Goal: Task Accomplishment & Management: Manage account settings

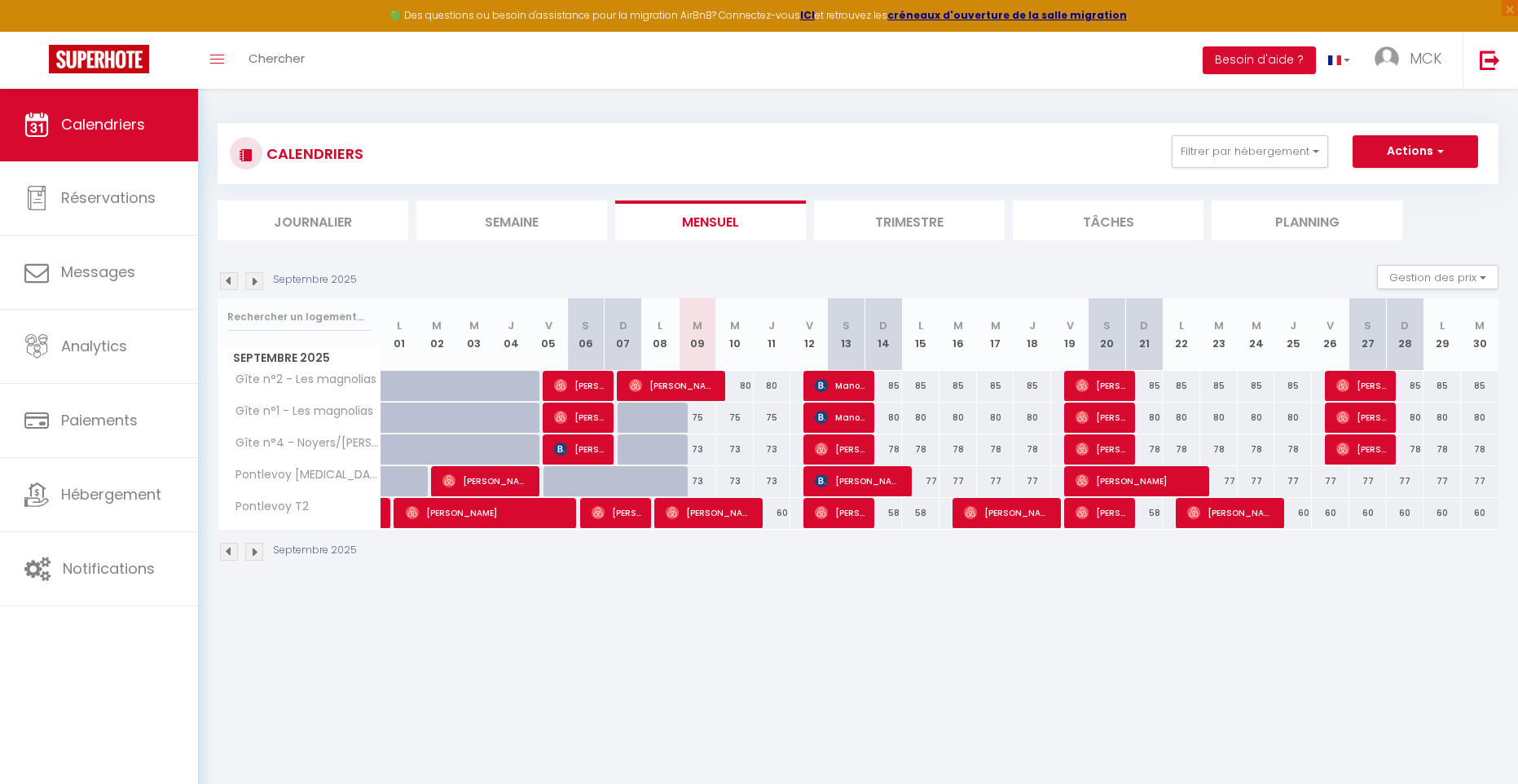
click at [687, 388] on span "[PERSON_NAME]" at bounding box center [672, 385] width 87 height 31
select select "OK"
select select "1"
select select "0"
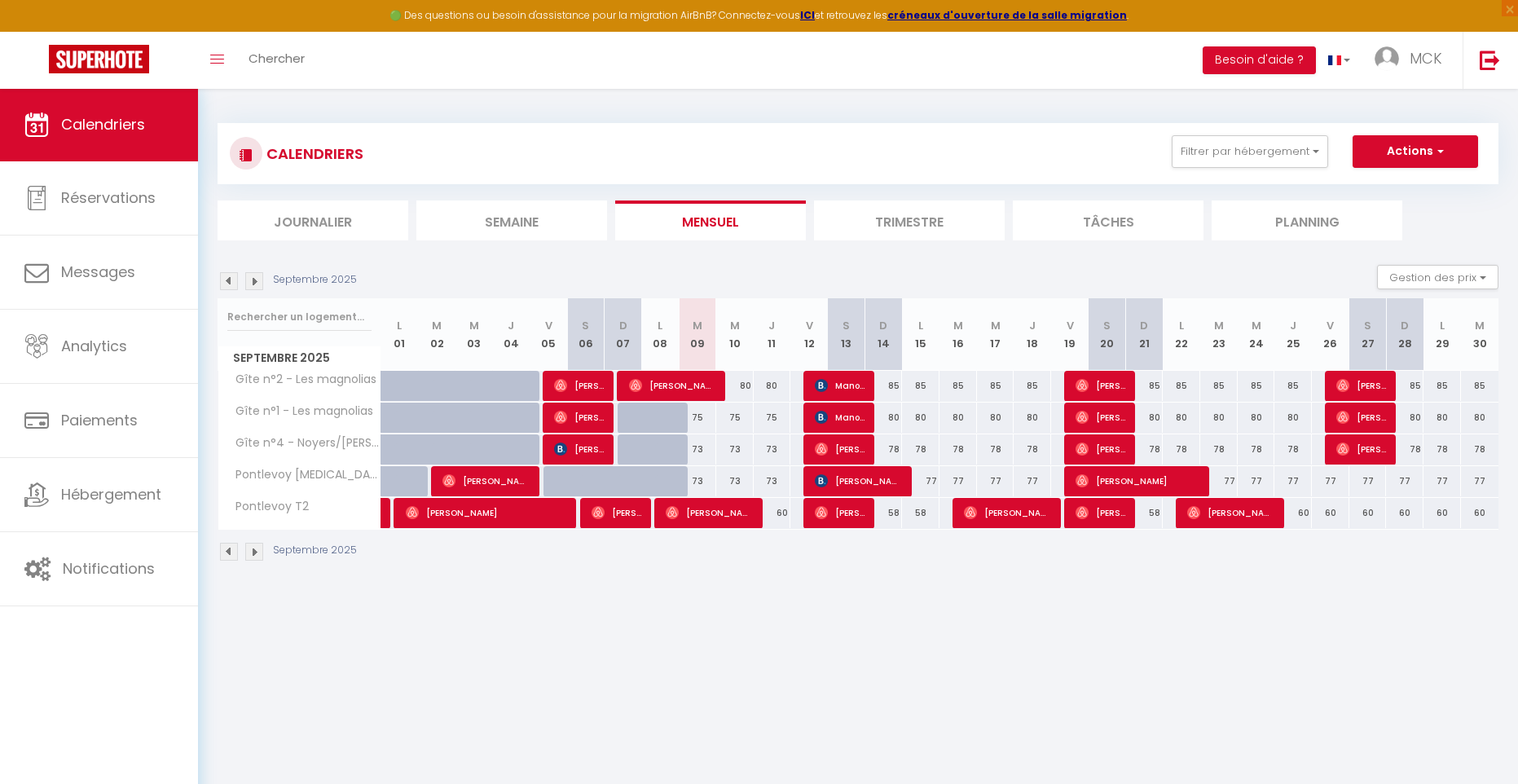
select select "1"
select select
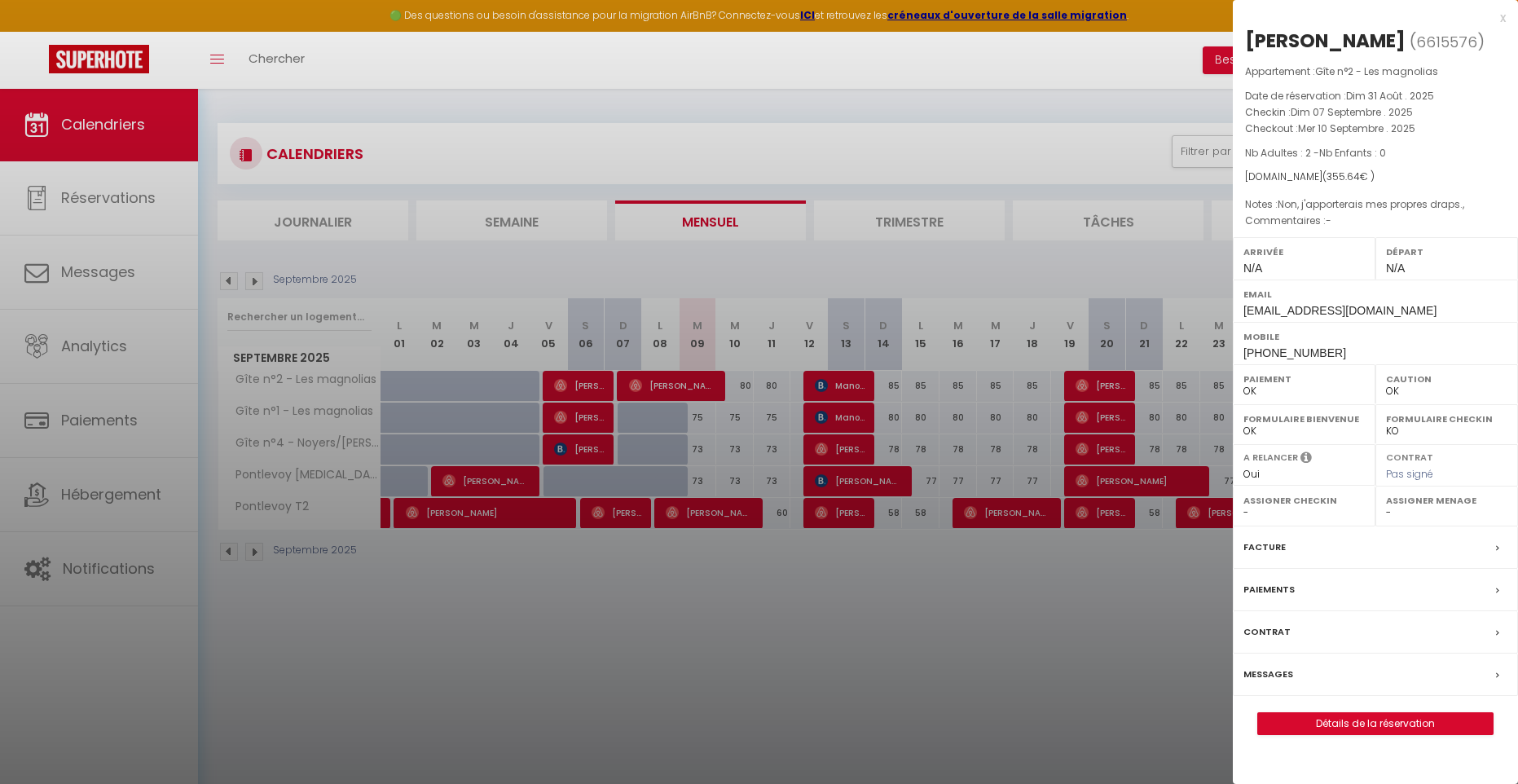
click at [1374, 720] on link "Détails de la réservation" at bounding box center [1375, 723] width 234 height 21
select select
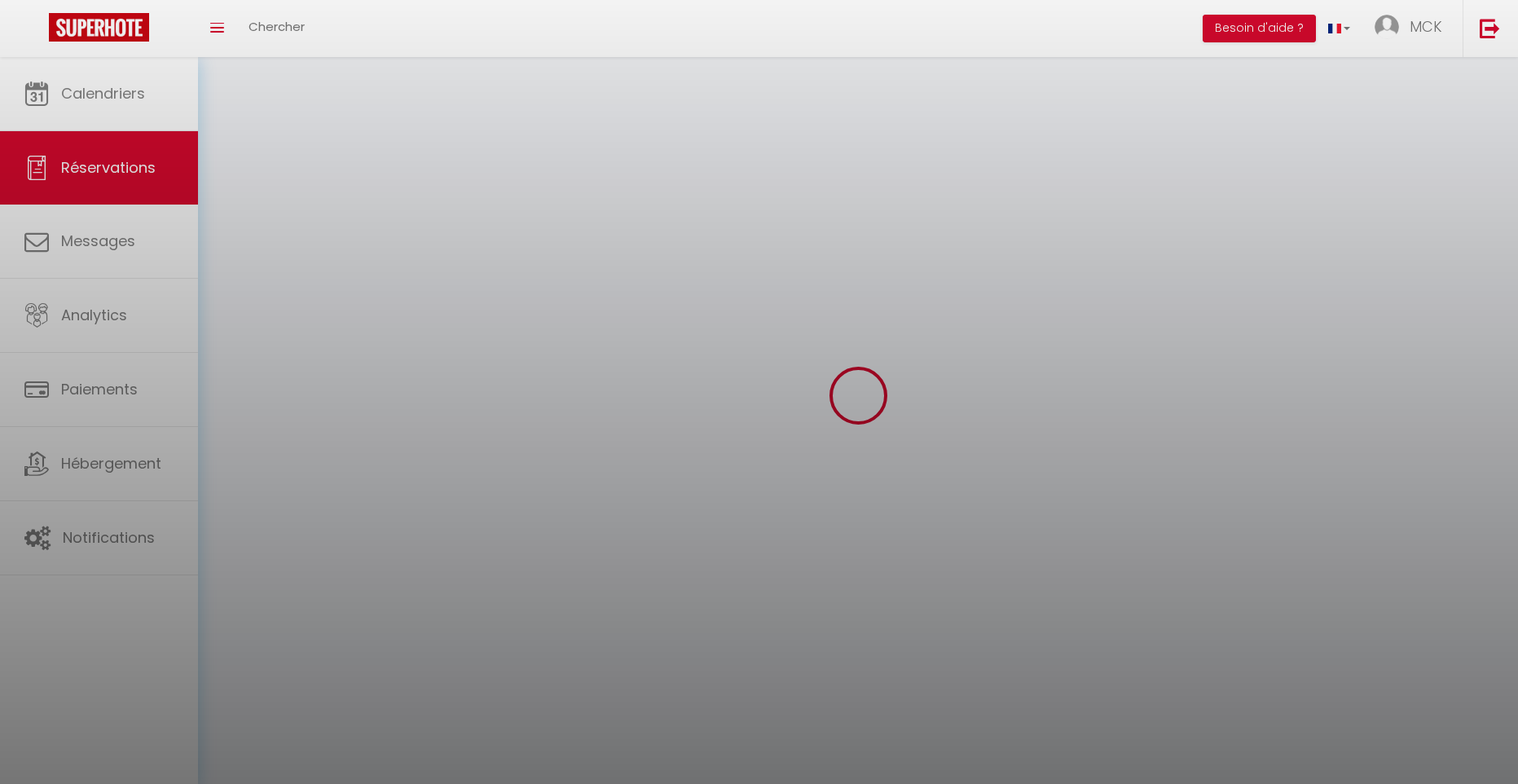
select select
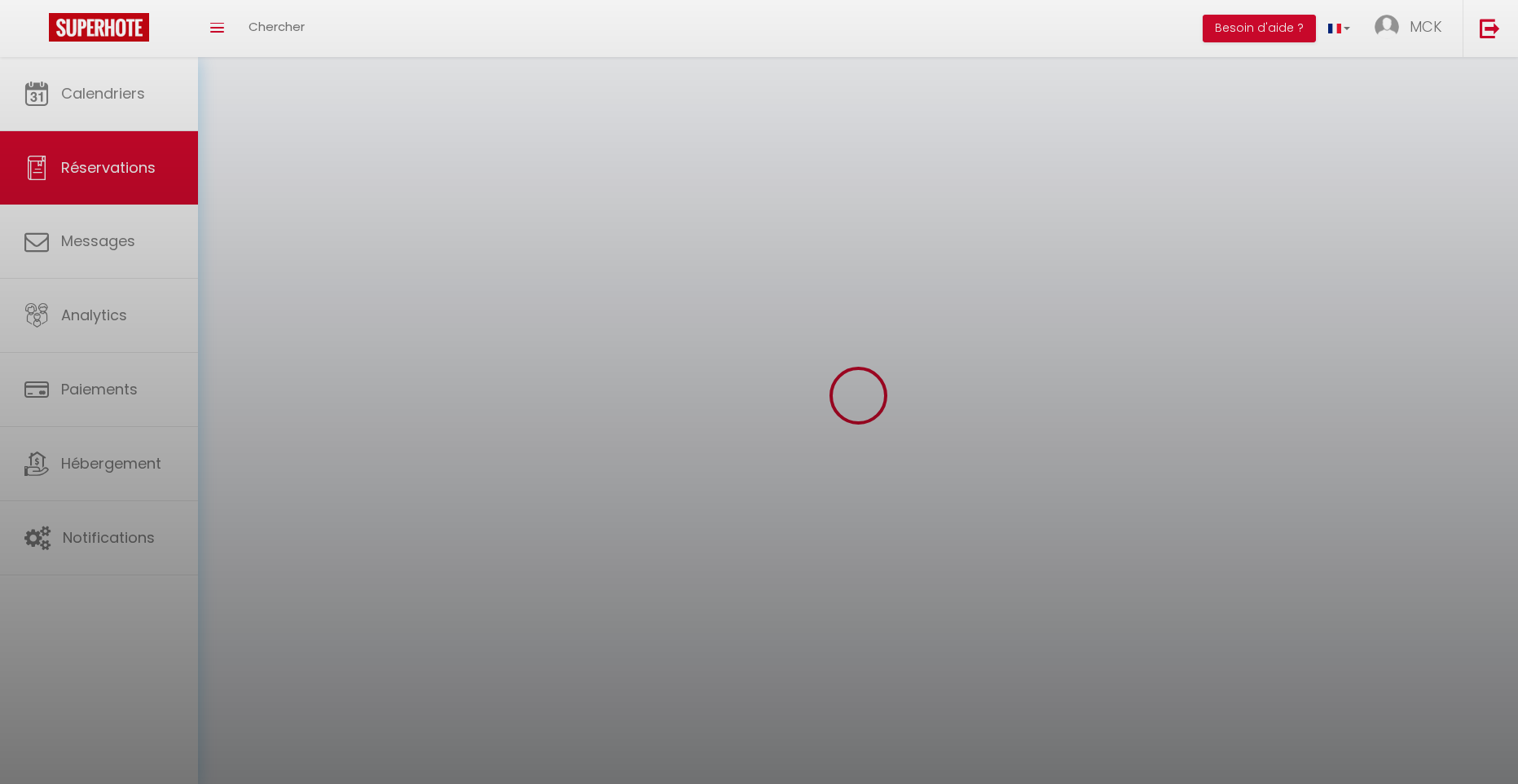
select select
checkbox input "false"
select select
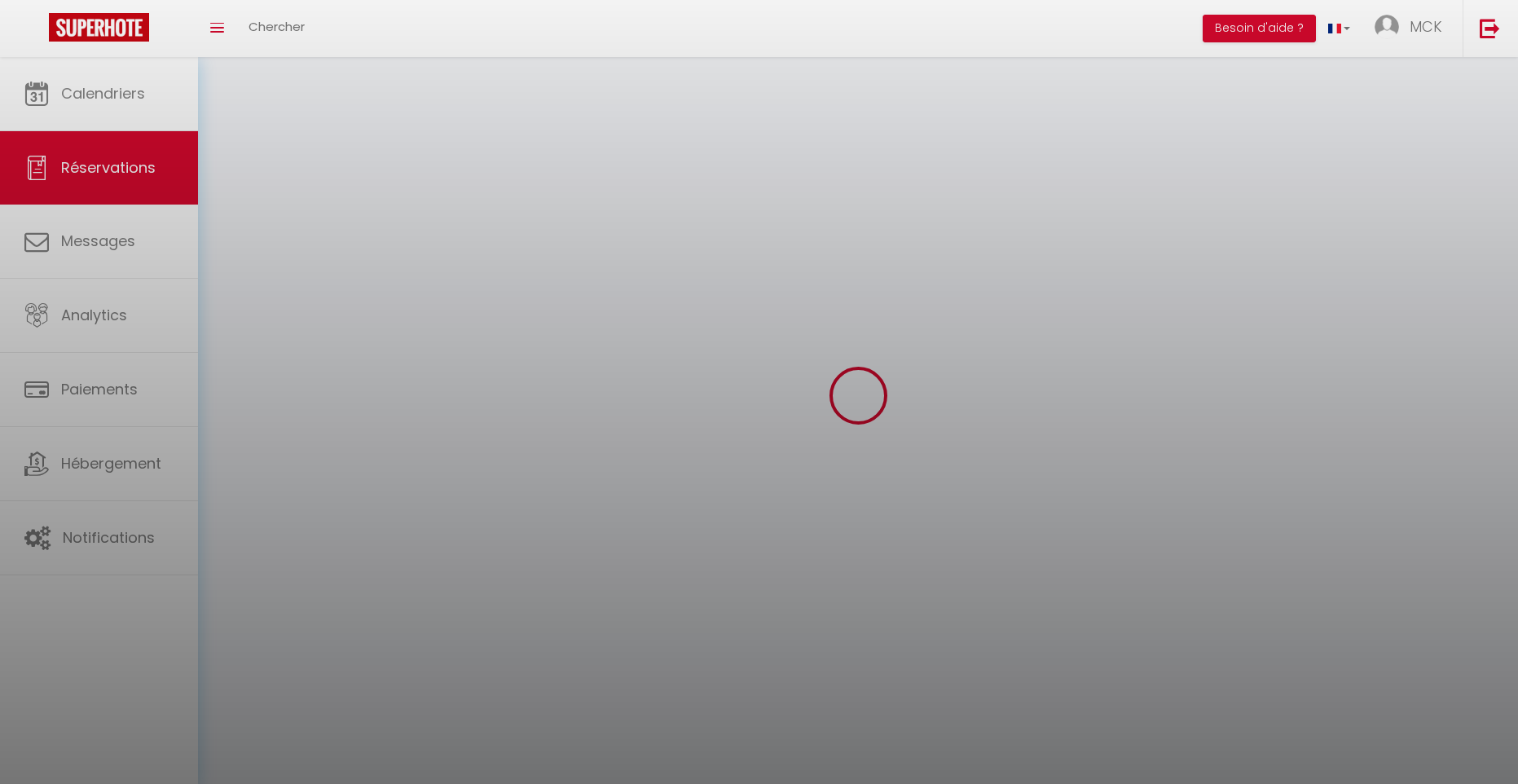
select select
checkbox input "false"
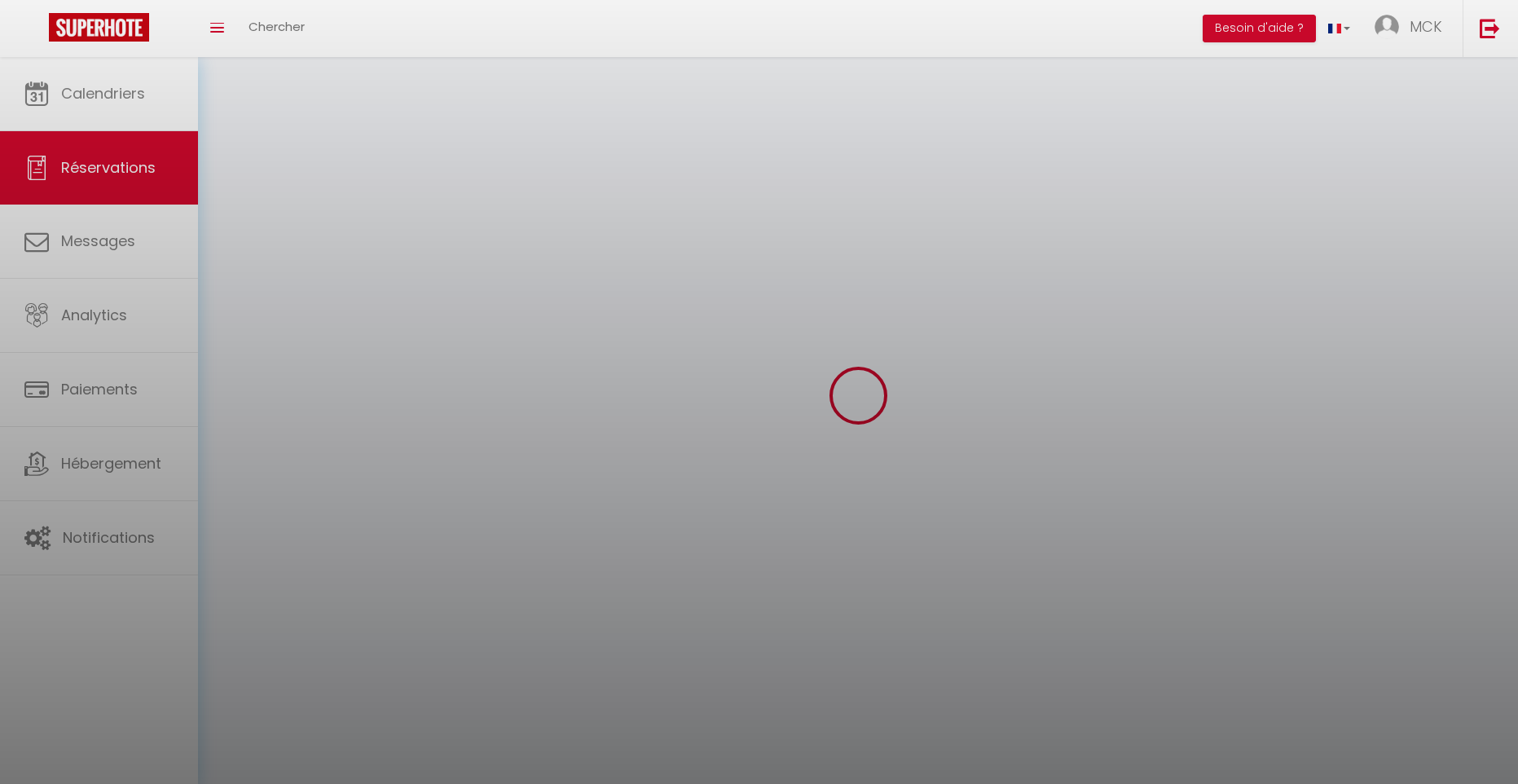
select select
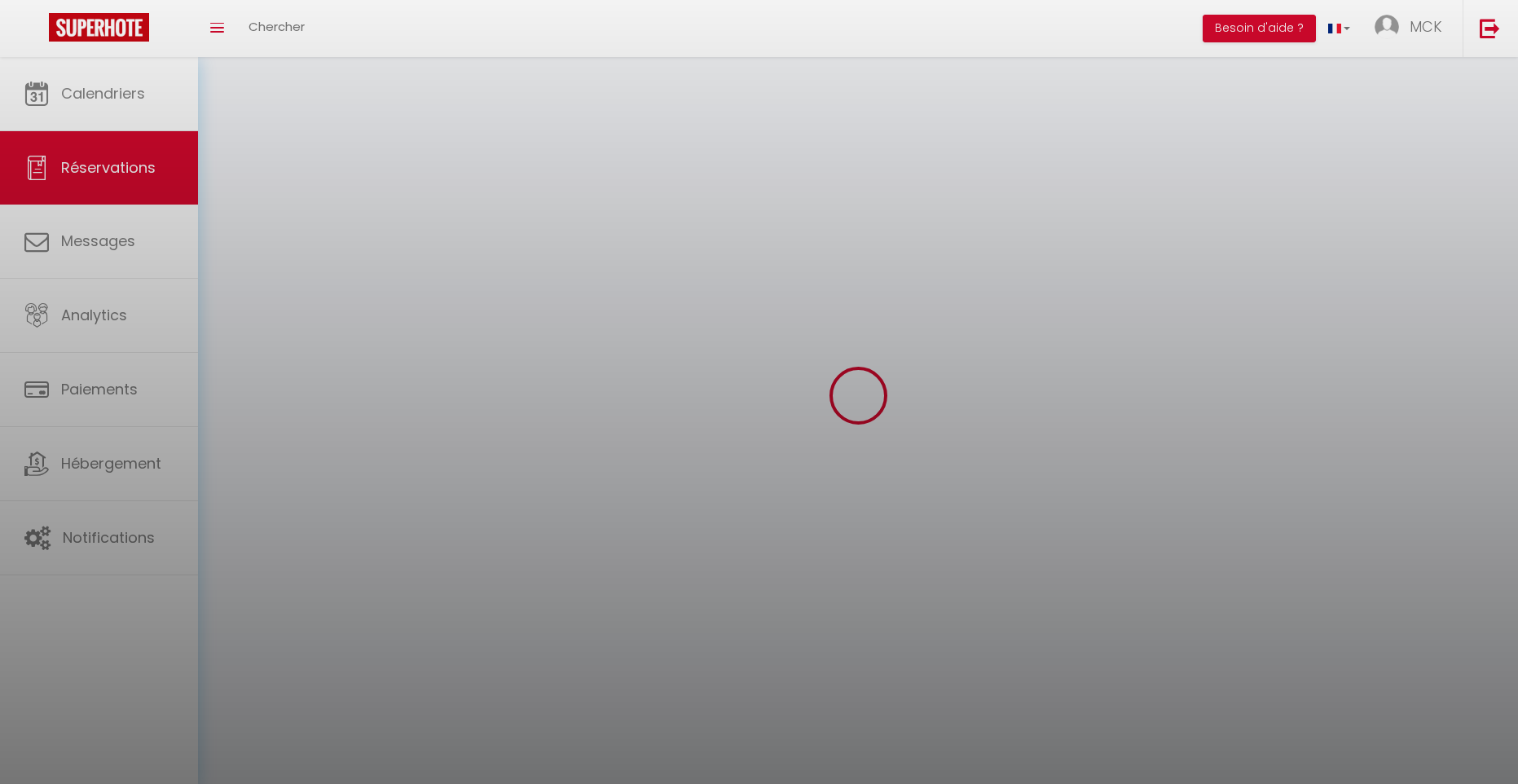
select select
checkbox input "false"
select select
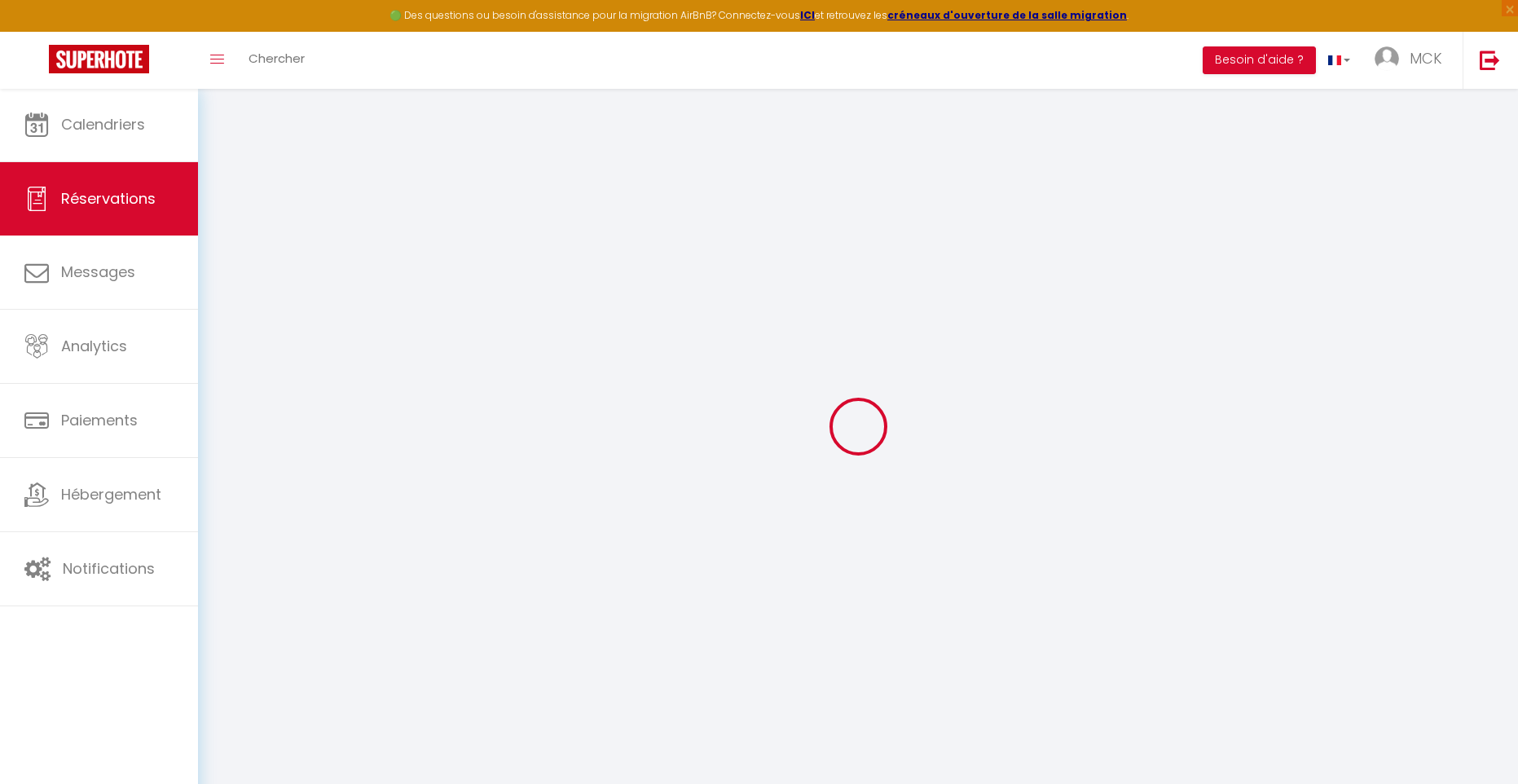
type input "Alycia"
type input "Melon"
type input "[EMAIL_ADDRESS][DOMAIN_NAME]"
type input "[PHONE_NUMBER]"
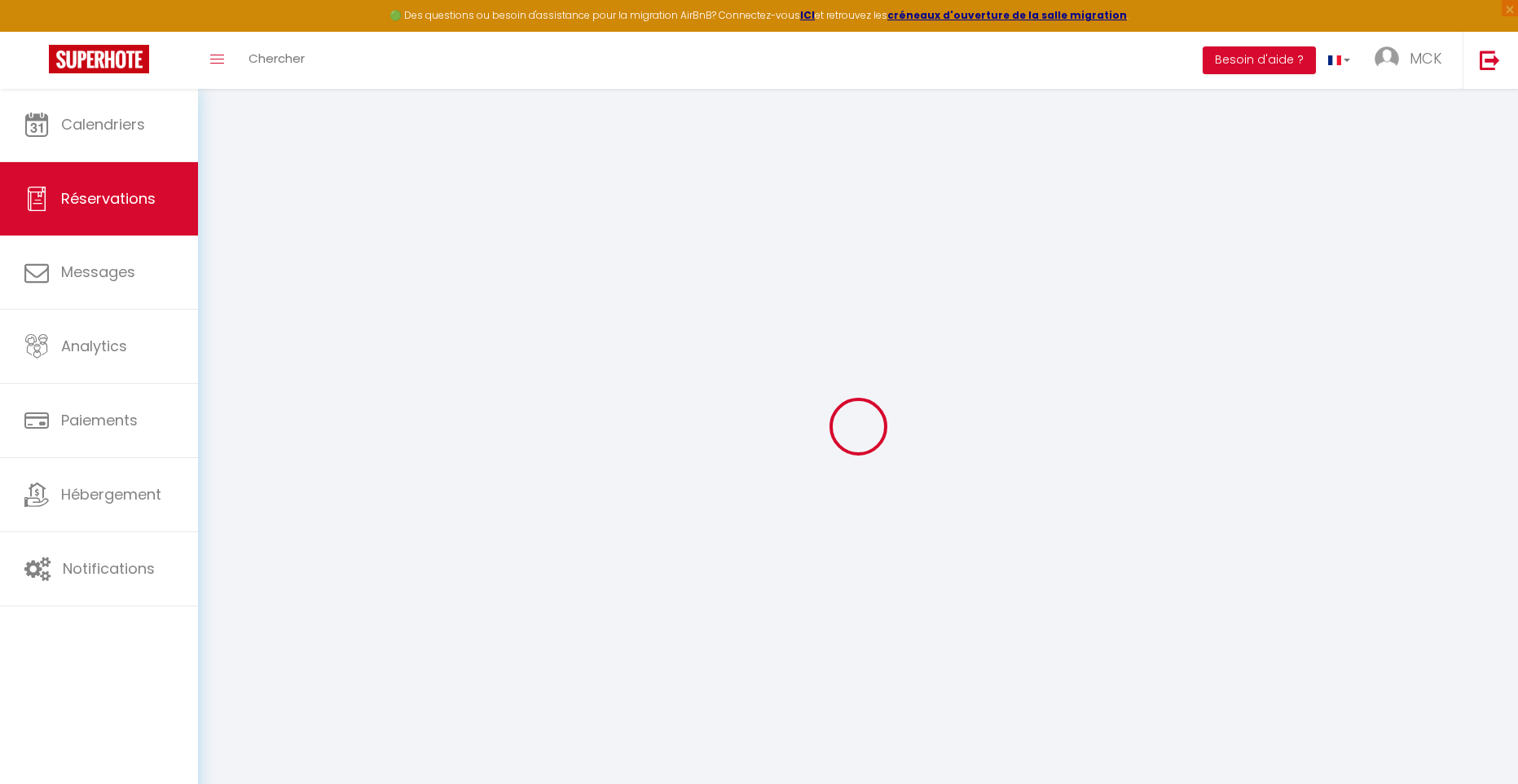
type input "[PHONE_NUMBER]"
select select
type input "47.19"
select select "10374"
select select "1"
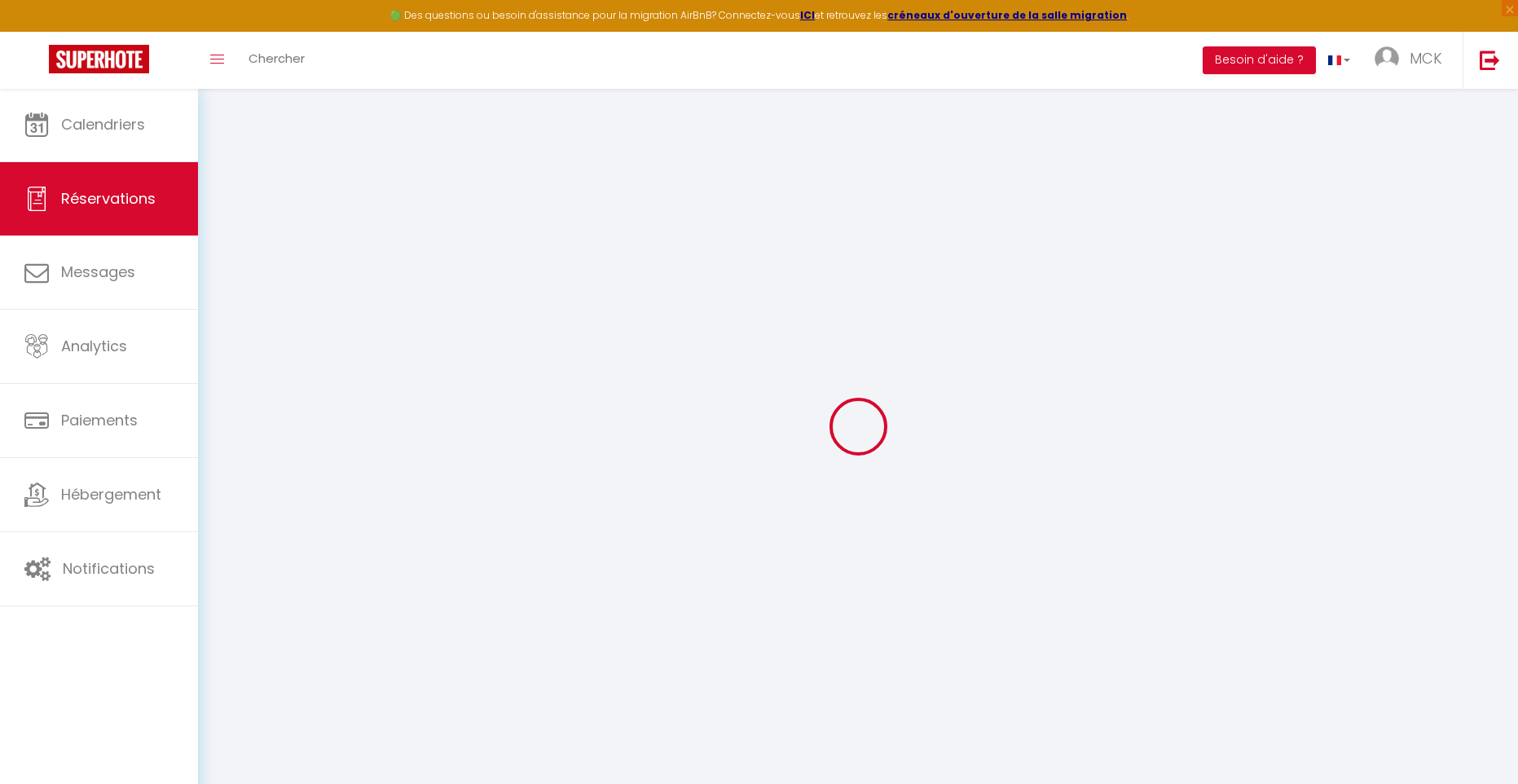
select select
type input "2"
select select "12"
select select
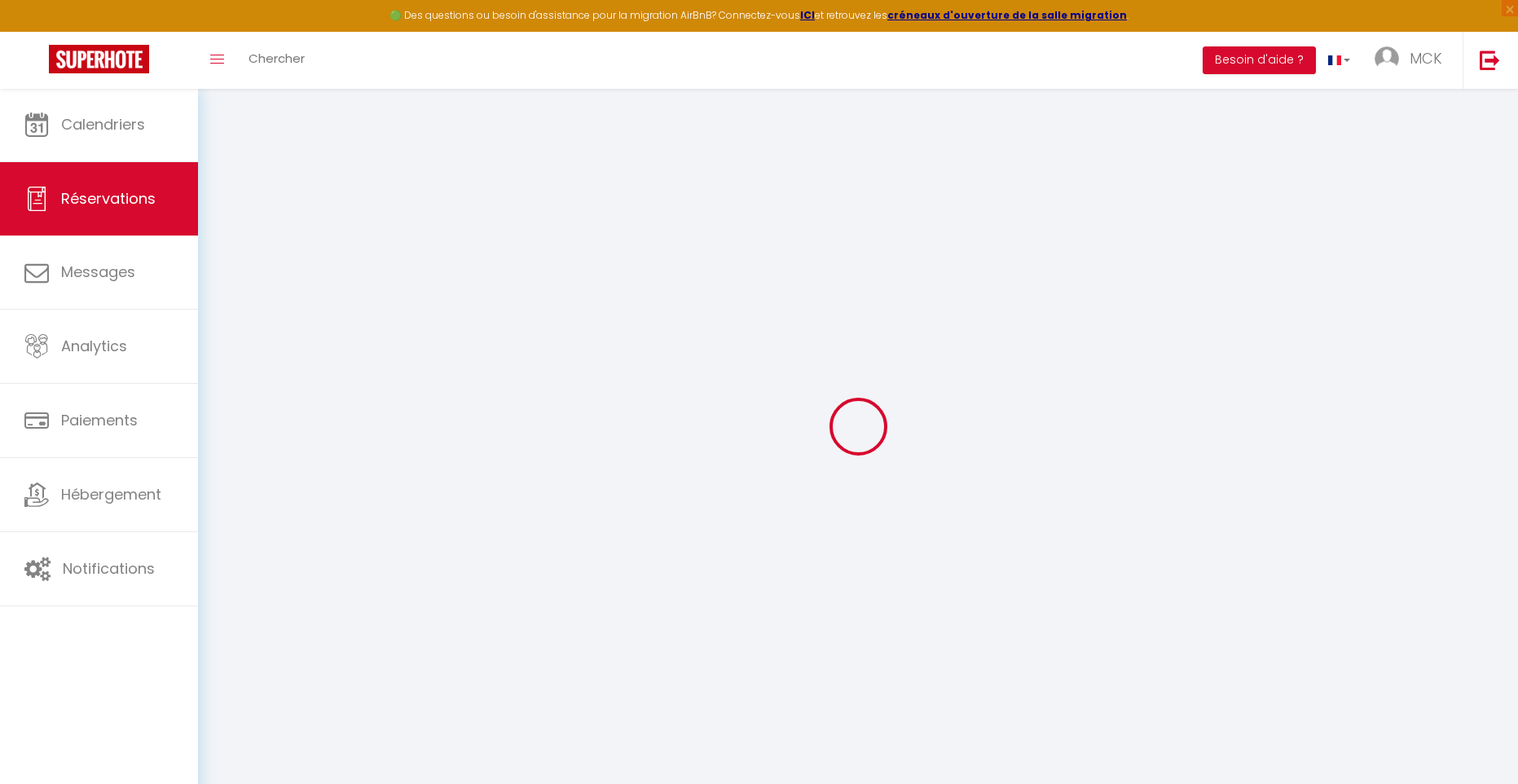
type input "294"
checkbox input "false"
type input "29.4"
select select "1"
type input "50"
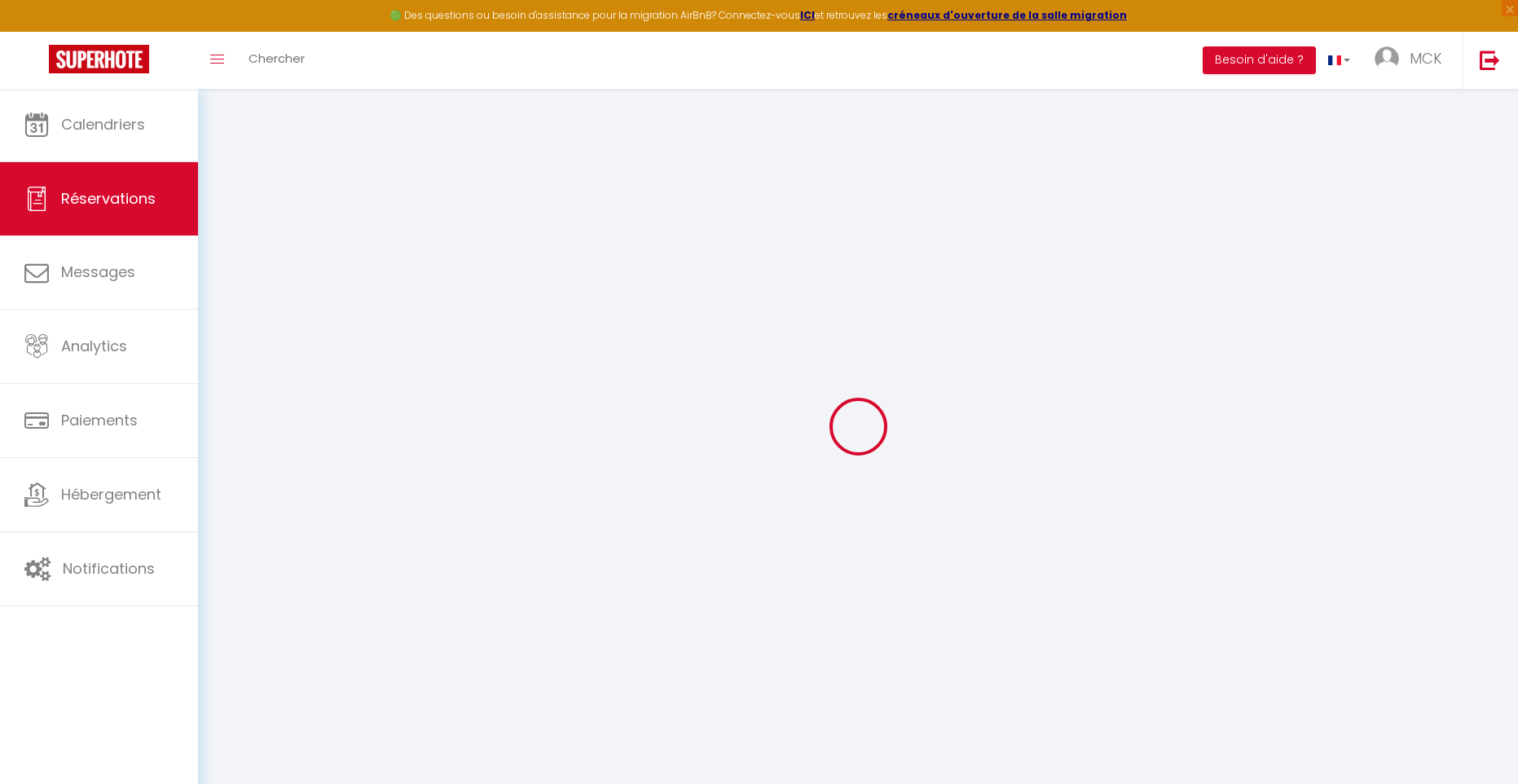
type input "0"
select index
select select
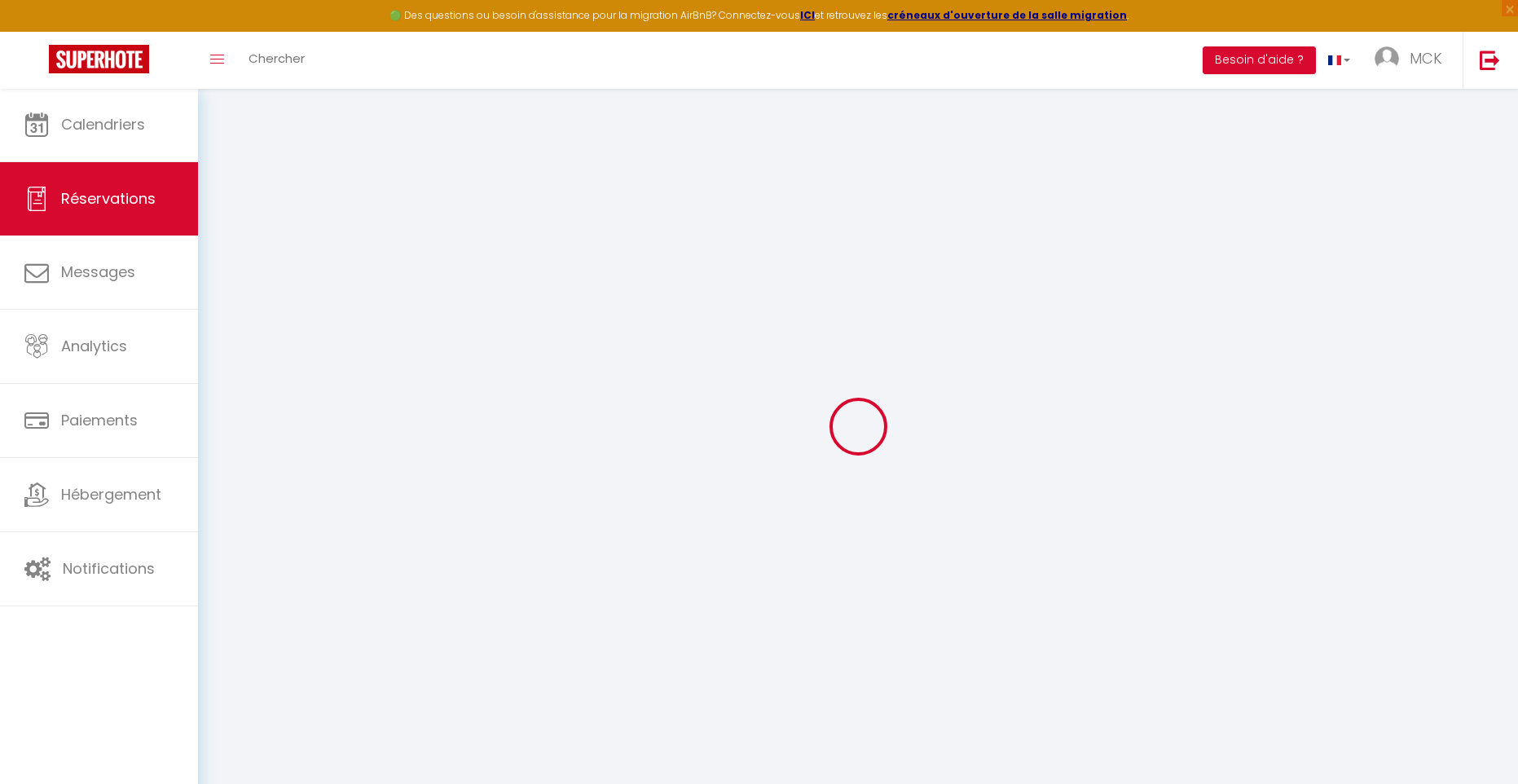
select select
select select "15"
checkbox input "false"
select select
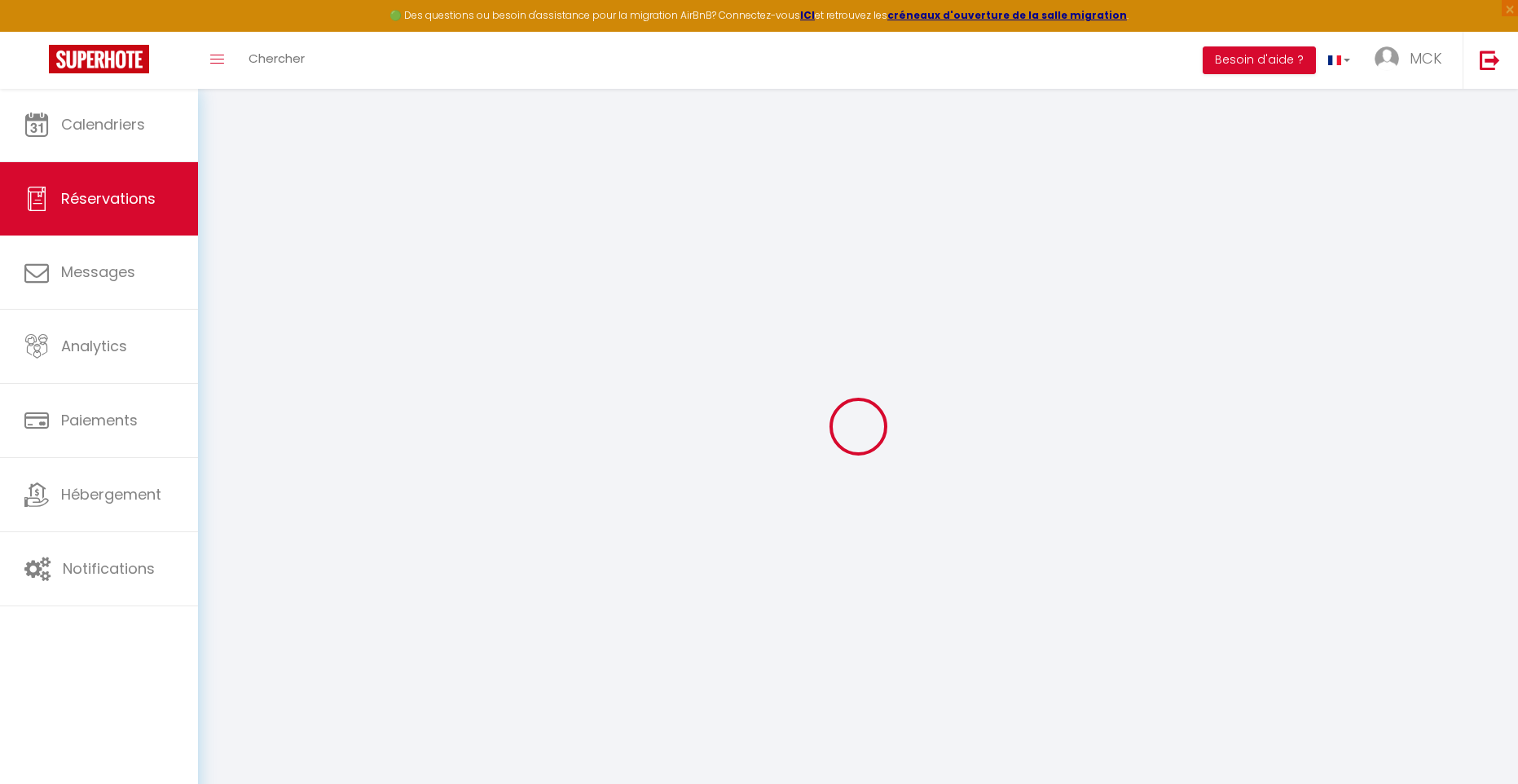
select select
checkbox input "false"
select index
select select
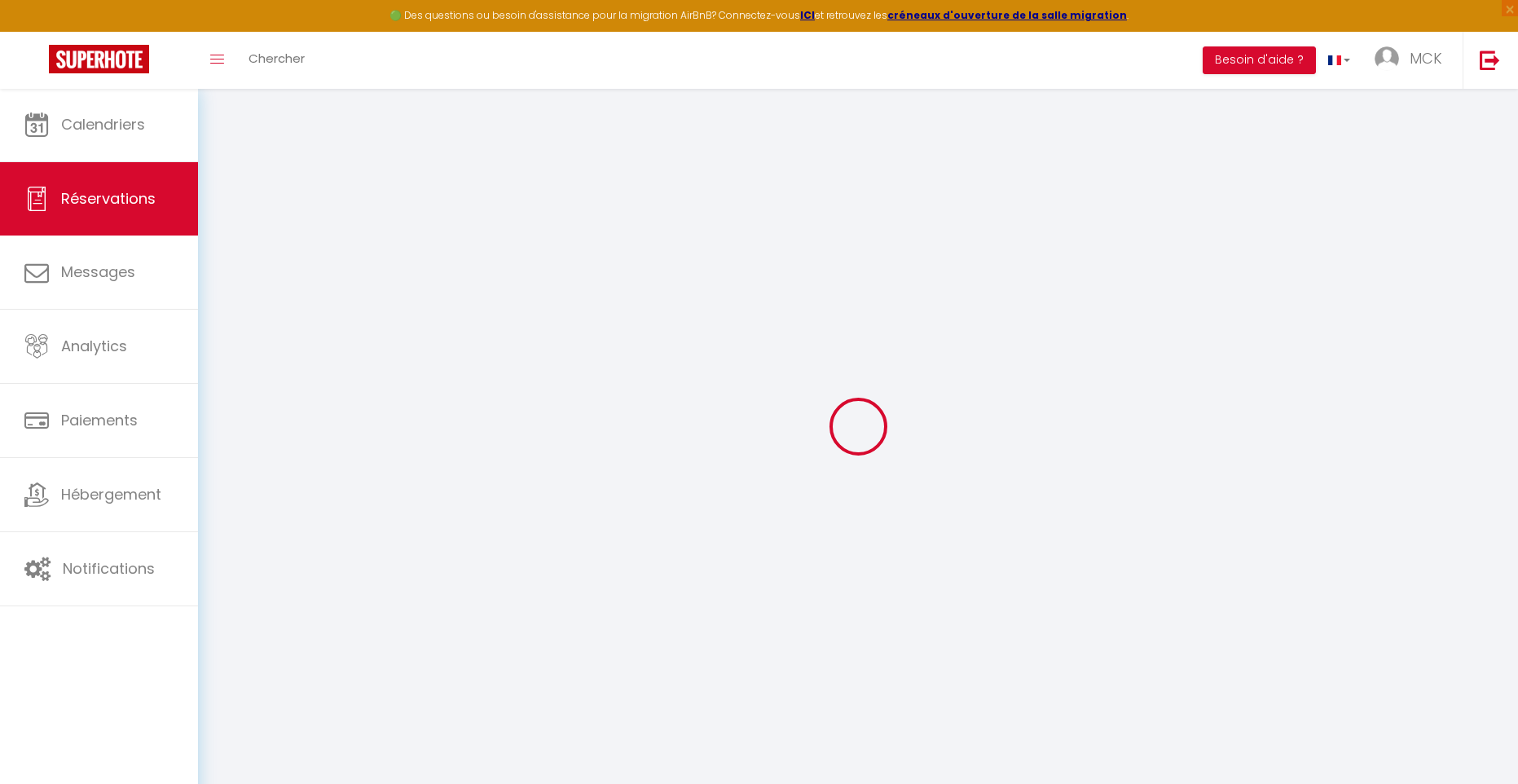
select select
checkbox input "false"
select index
select select
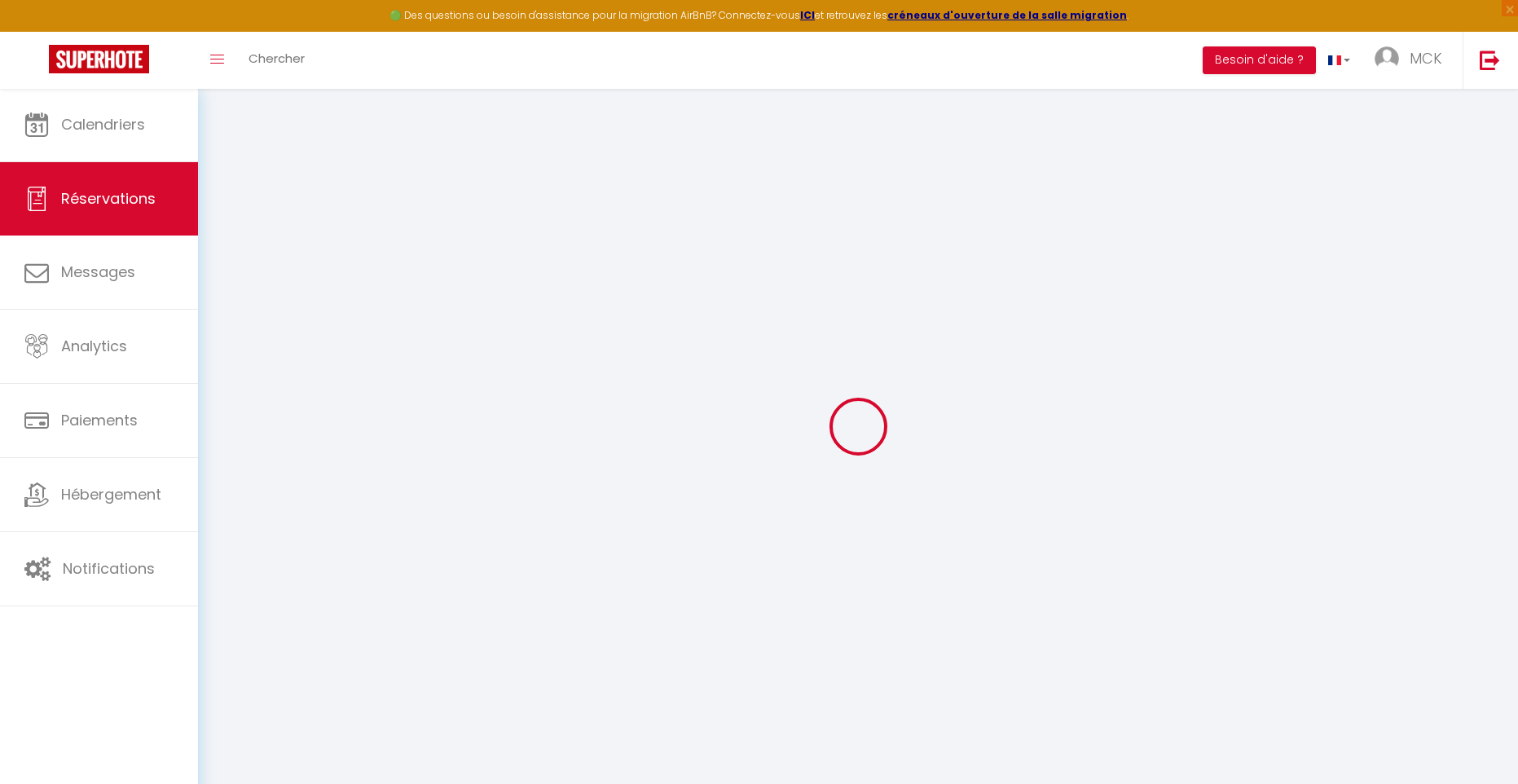
select select
checkbox input "false"
select index
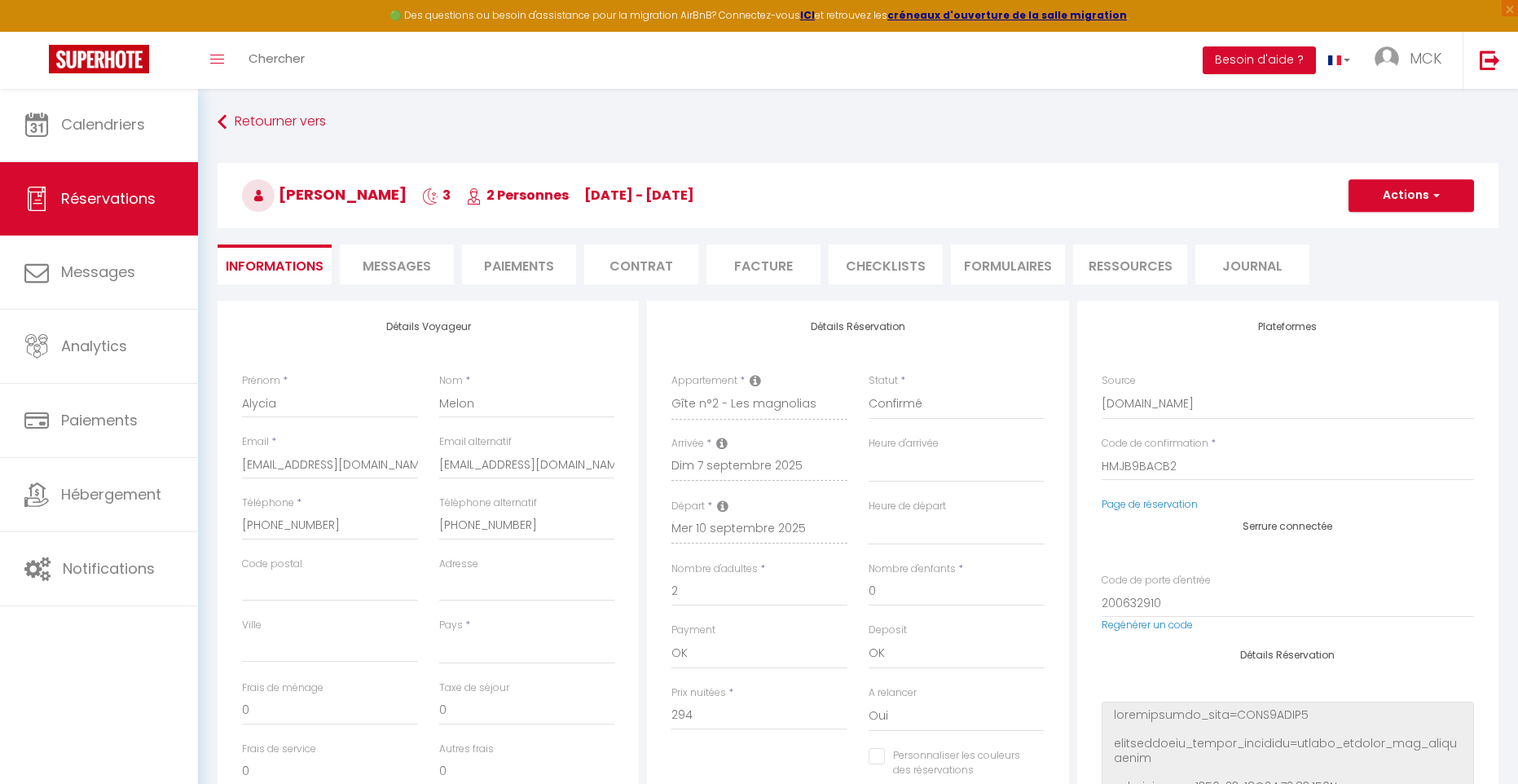
select select
type input "50"
type input "11.64"
select select
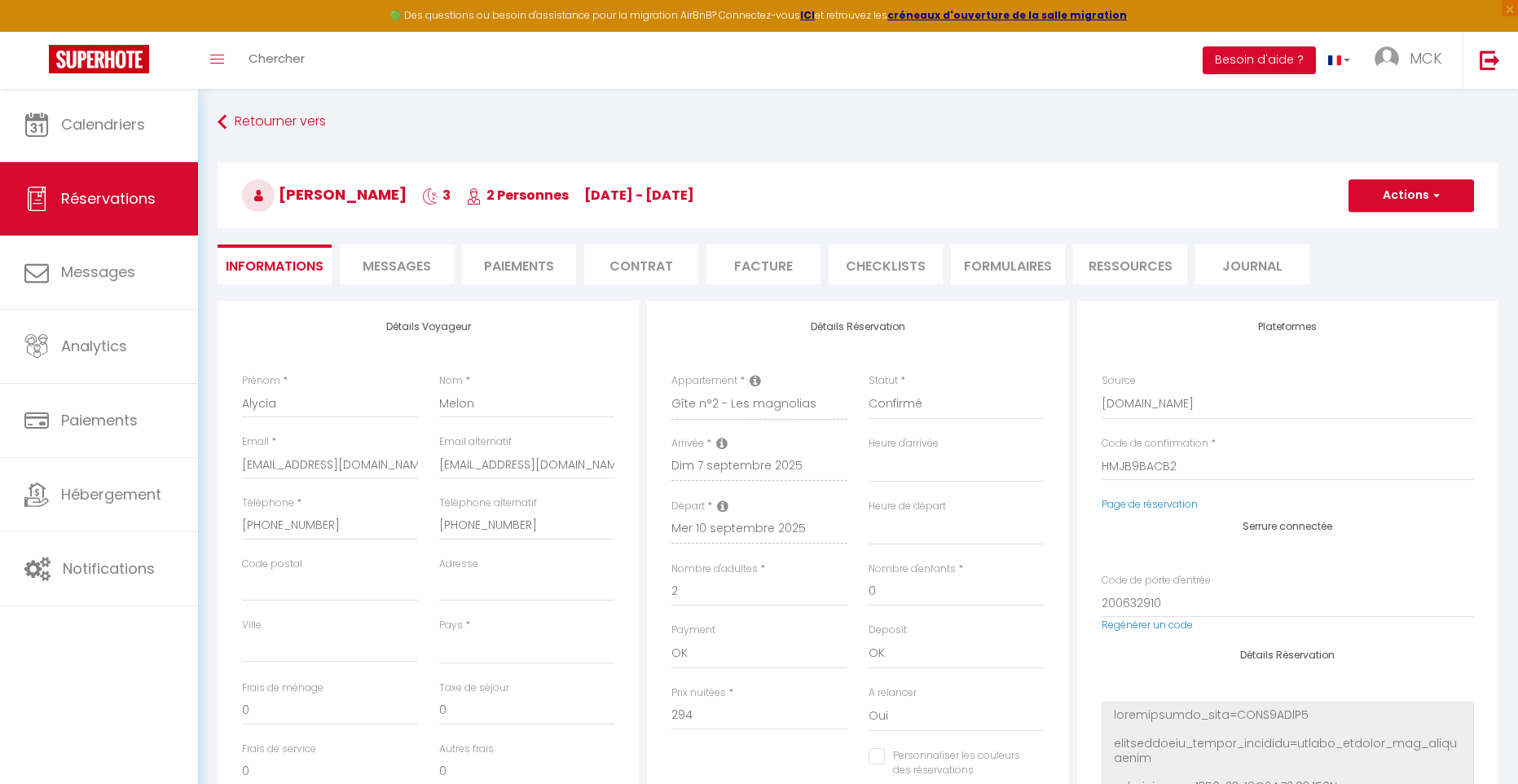
checkbox input "false"
select index
select select
checkbox input "false"
select index
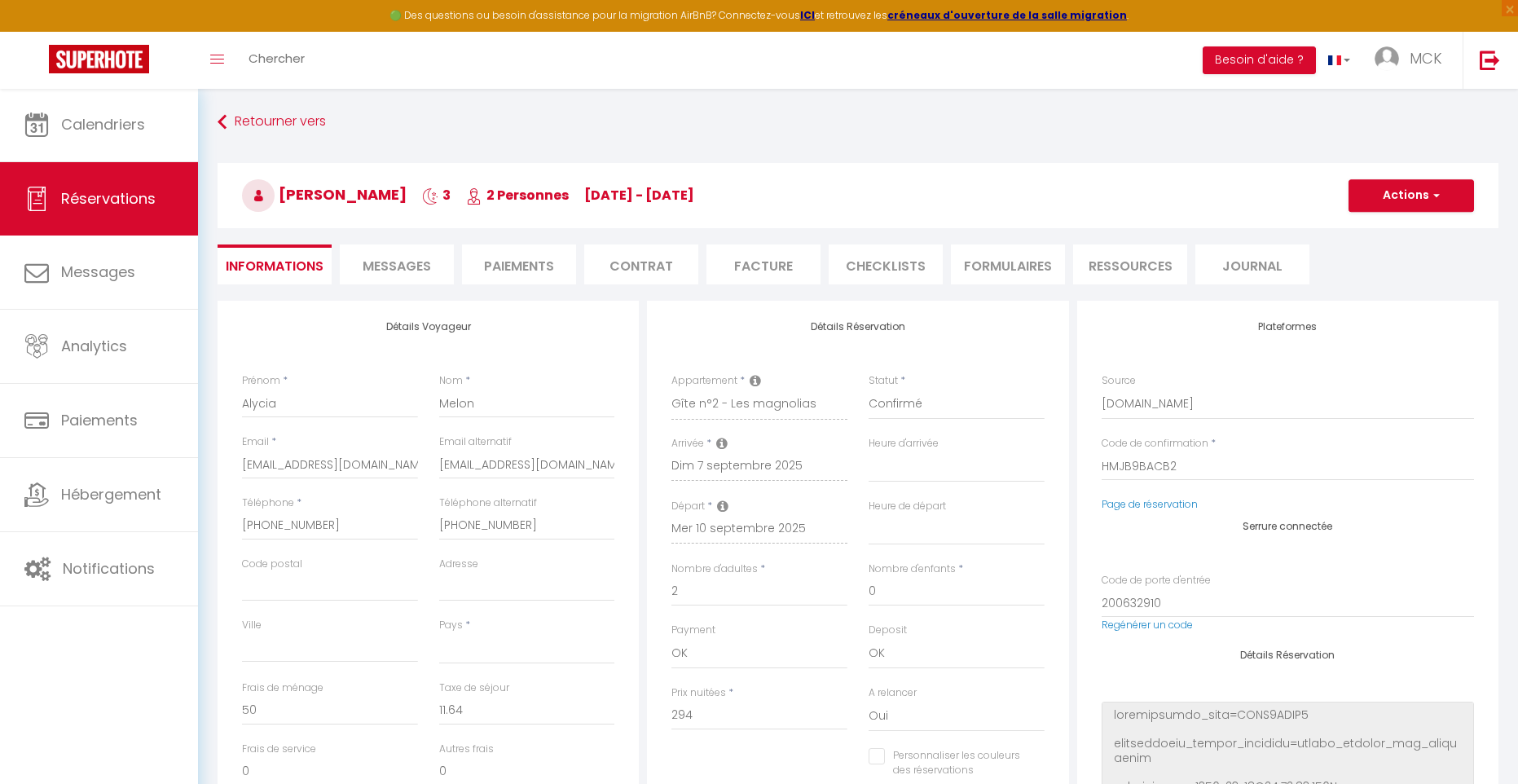
select select
click at [404, 265] on span "Messages" at bounding box center [397, 265] width 69 height 18
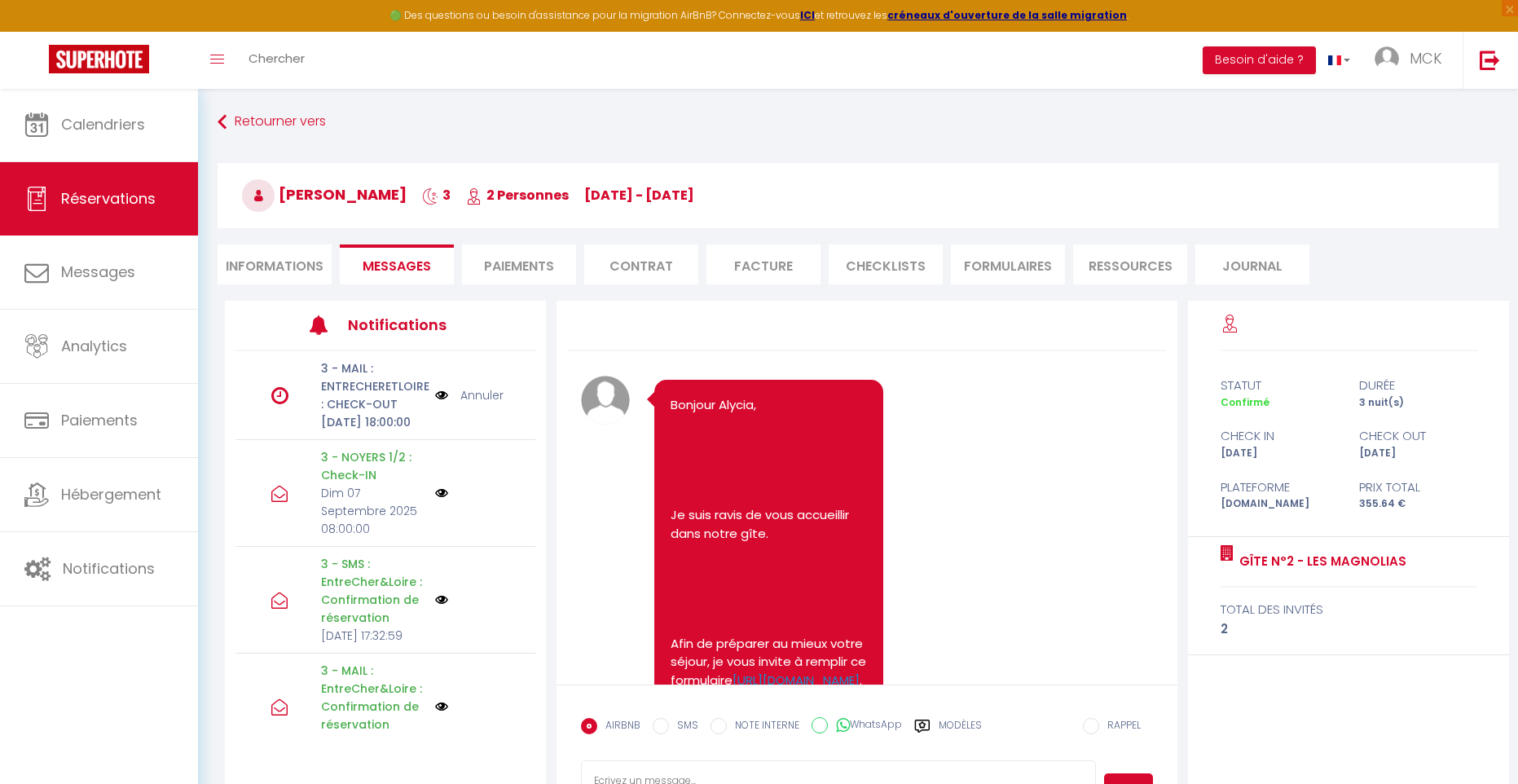
click at [483, 404] on link "Annuler" at bounding box center [482, 395] width 43 height 18
